Goal: Find specific page/section: Find specific page/section

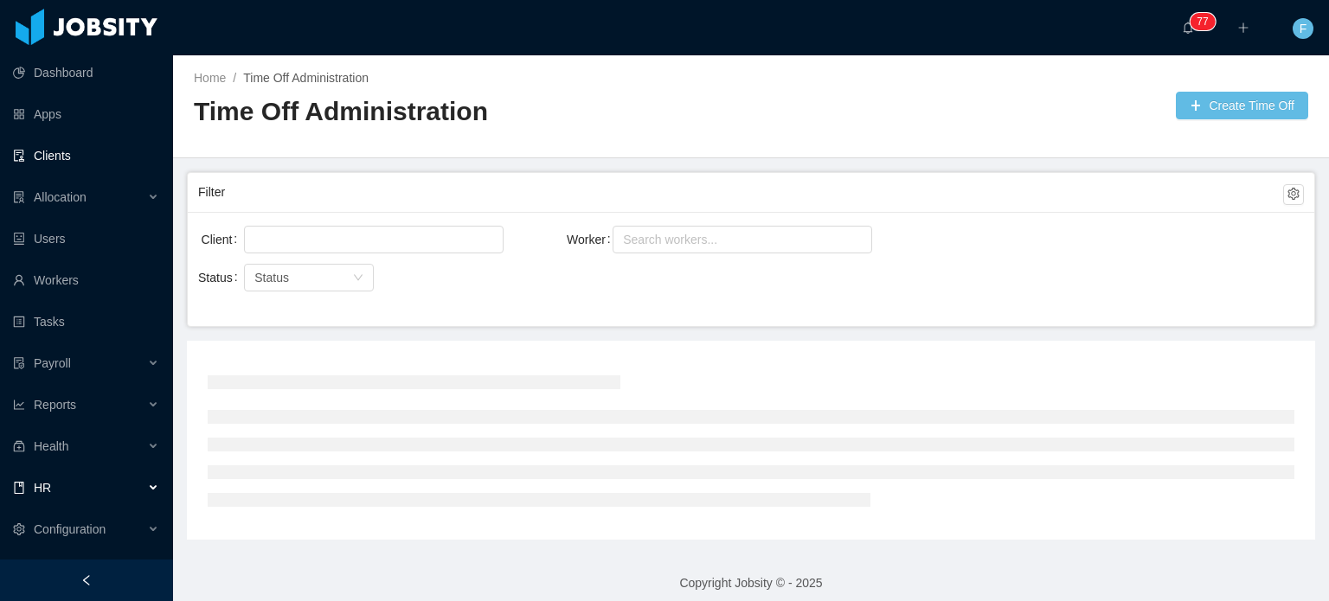
click at [103, 162] on link "Clients" at bounding box center [86, 155] width 146 height 35
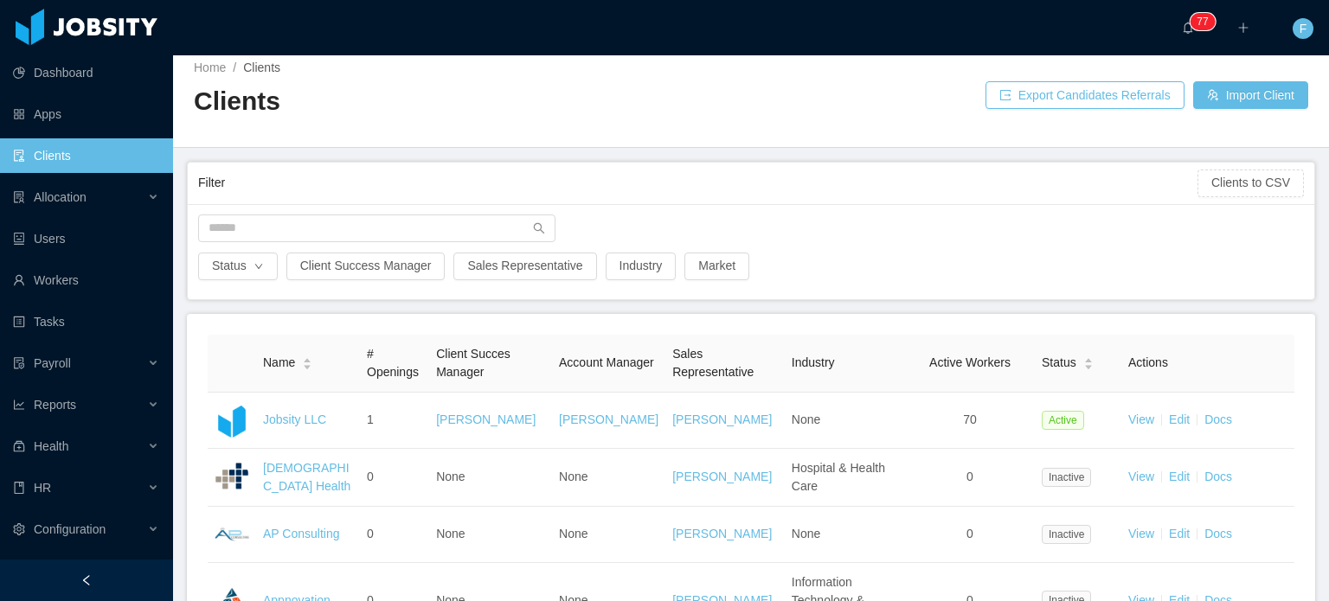
scroll to position [10, 0]
click at [401, 224] on input "text" at bounding box center [376, 229] width 357 height 28
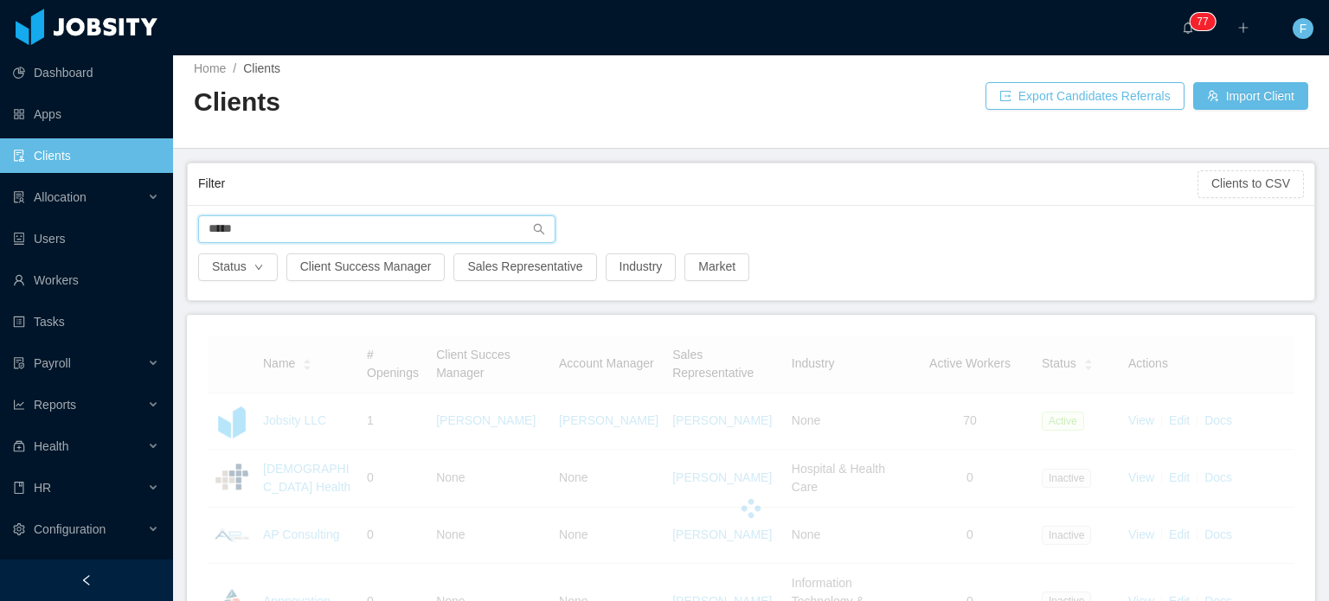
scroll to position [1, 0]
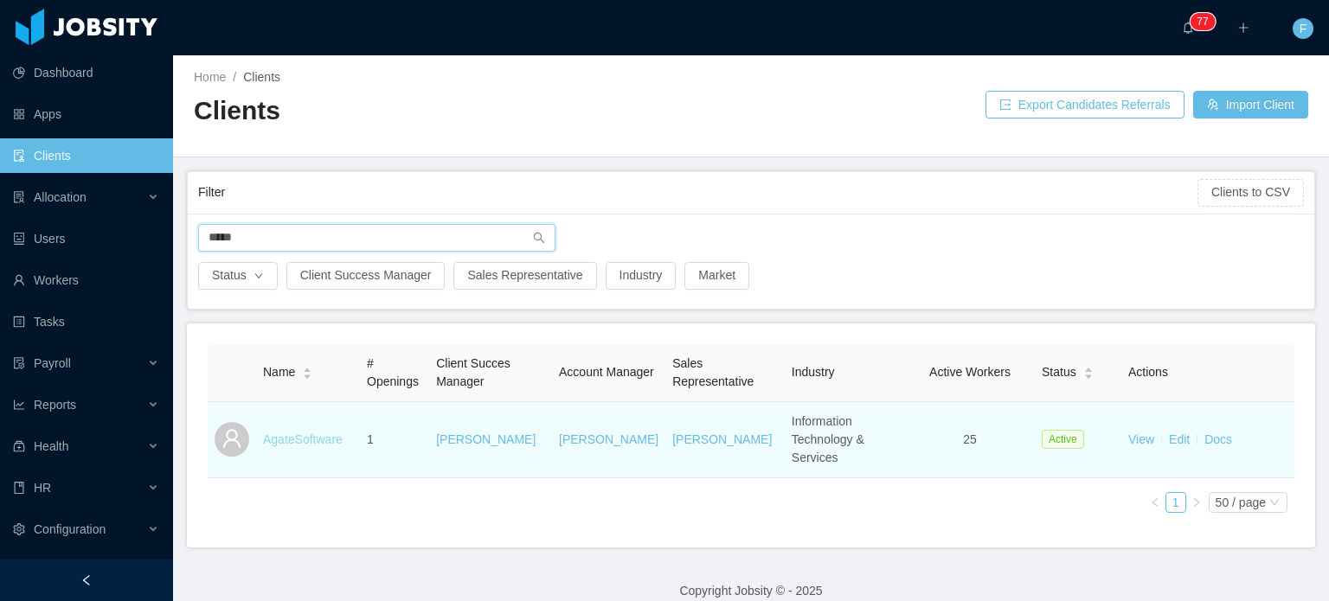
type input "*****"
click at [280, 432] on link "AgateSoftware" at bounding box center [303, 439] width 80 height 14
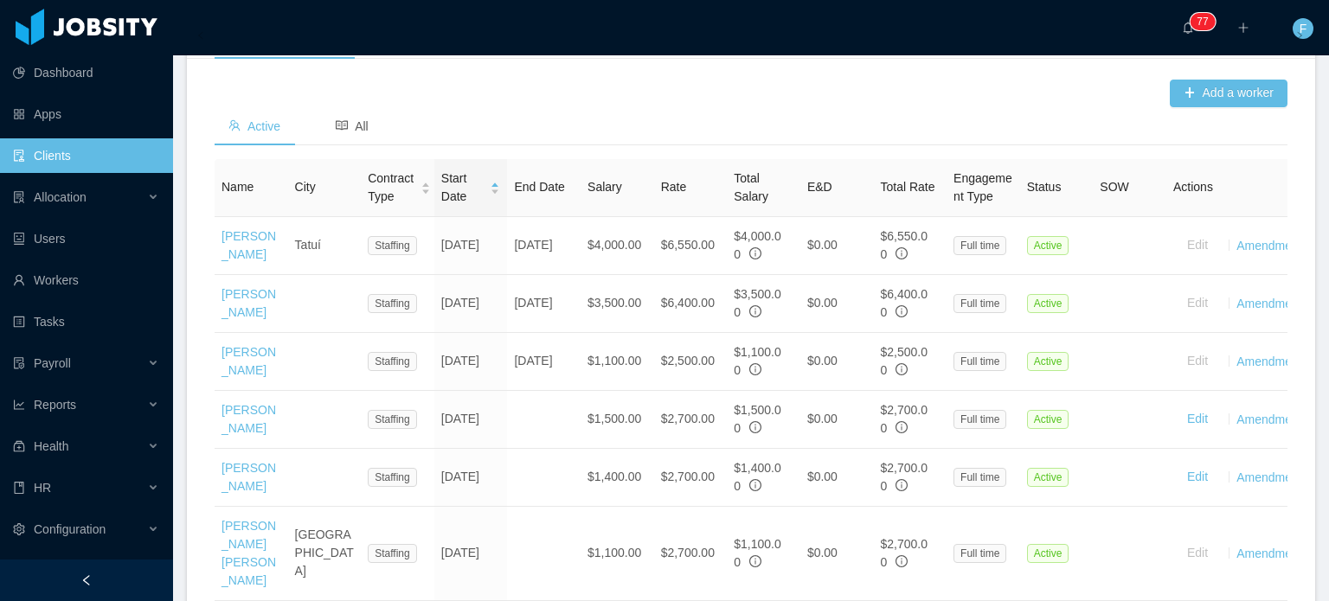
scroll to position [577, 0]
